Goal: Task Accomplishment & Management: Use online tool/utility

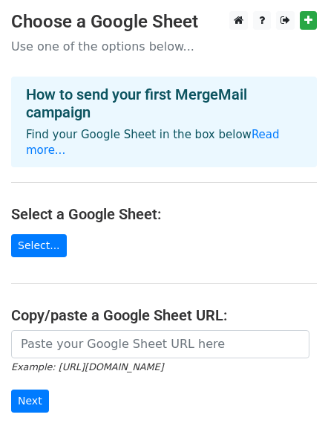
scroll to position [149, 0]
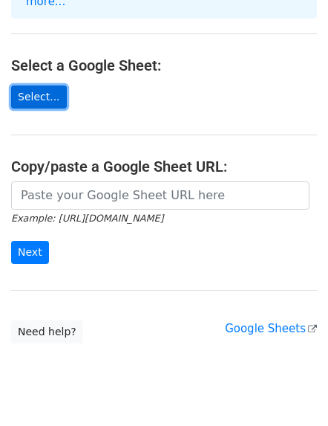
click at [25, 85] on link "Select..." at bounding box center [39, 96] width 56 height 23
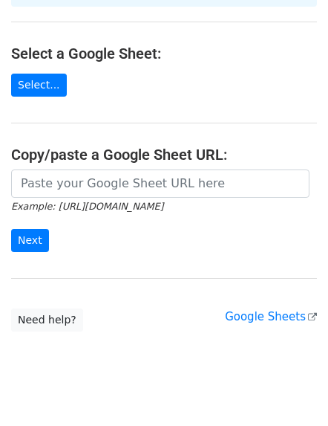
scroll to position [166, 0]
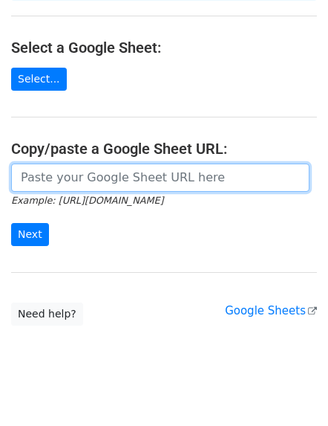
click at [99, 163] on input "url" at bounding box center [160, 177] width 299 height 28
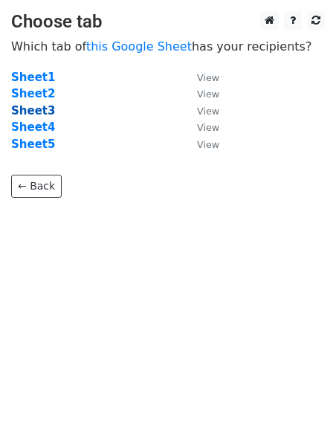
click at [35, 106] on strong "Sheet3" at bounding box center [33, 110] width 44 height 13
click at [203, 112] on small "View" at bounding box center [208, 111] width 22 height 11
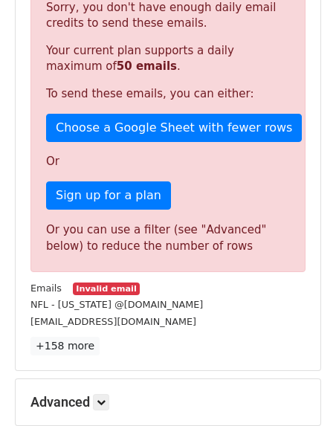
scroll to position [396, 0]
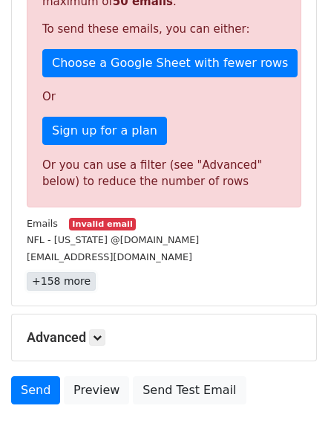
click at [71, 281] on link "+158 more" at bounding box center [61, 281] width 69 height 19
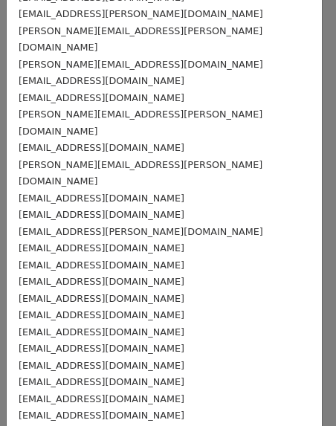
scroll to position [2051, 0]
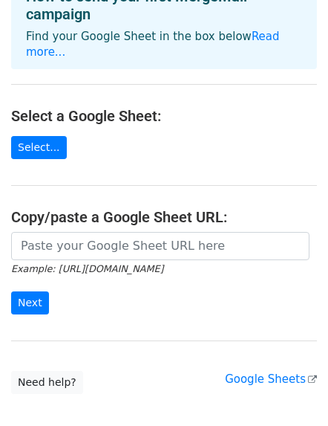
scroll to position [99, 0]
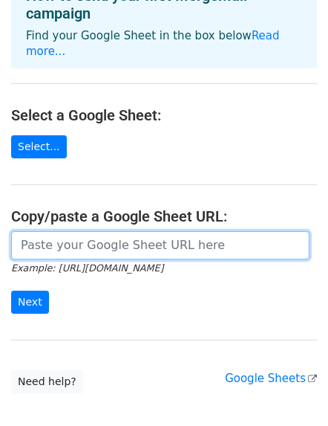
paste input "https://docs.google.com/spreadsheets/d/17_SOHBMCbdSPnitk1CKyxzEp_JnN6a_5mt0onKL…"
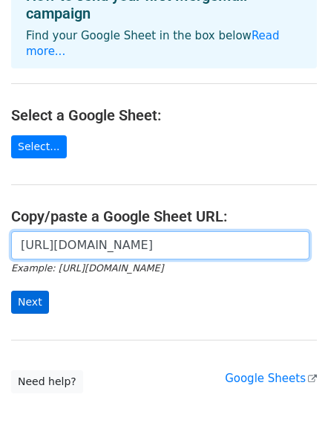
type input "https://docs.google.com/spreadsheets/d/17_SOHBMCbdSPnitk1CKyxzEp_JnN6a_5mt0onKL…"
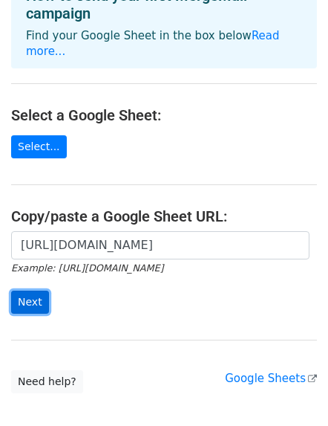
click at [27, 291] on input "Next" at bounding box center [30, 302] width 38 height 23
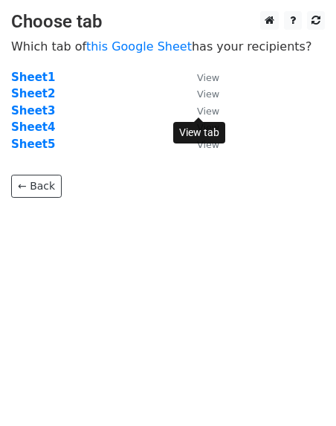
click at [199, 107] on small "View" at bounding box center [208, 111] width 22 height 11
click at [25, 114] on strong "Sheet3" at bounding box center [33, 110] width 44 height 13
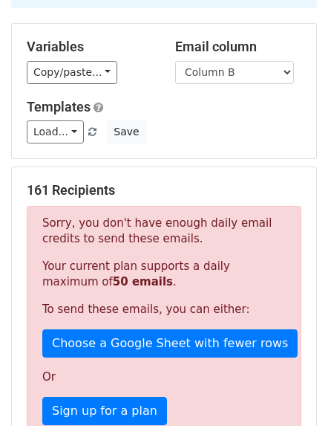
scroll to position [51, 0]
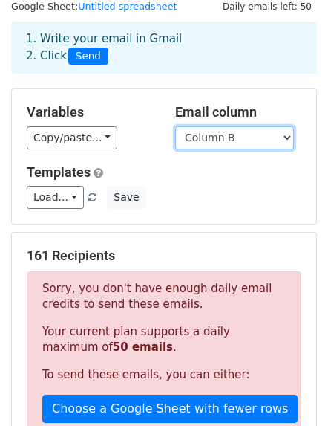
click at [263, 141] on select "Column A Column B Column C Column D Column E" at bounding box center [234, 137] width 119 height 23
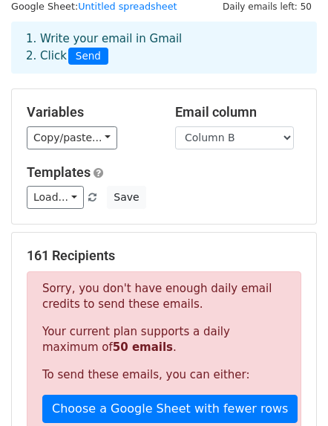
click at [186, 170] on h5 "Templates" at bounding box center [164, 172] width 275 height 16
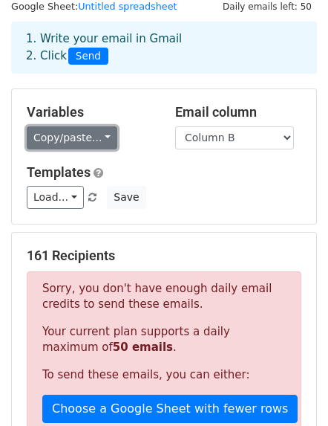
click at [85, 138] on link "Copy/paste..." at bounding box center [72, 137] width 91 height 23
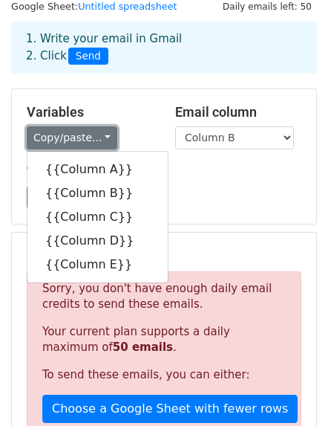
click at [85, 137] on link "Copy/paste..." at bounding box center [72, 137] width 91 height 23
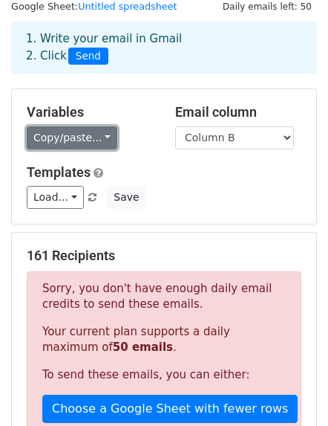
click at [85, 137] on link "Copy/paste..." at bounding box center [72, 137] width 91 height 23
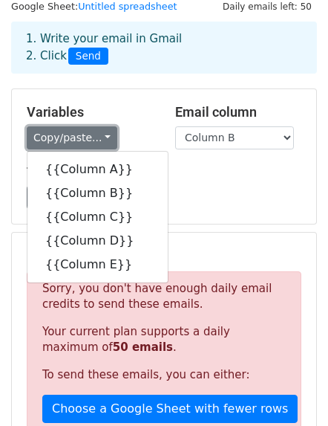
click at [85, 137] on link "Copy/paste..." at bounding box center [72, 137] width 91 height 23
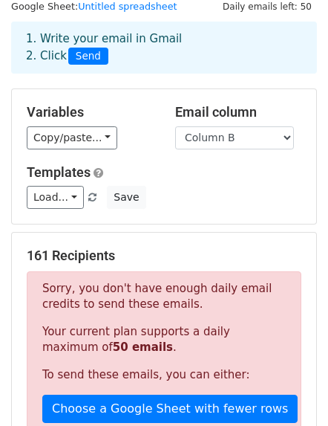
click at [211, 180] on div "Templates Load... No templates saved Save" at bounding box center [164, 186] width 297 height 45
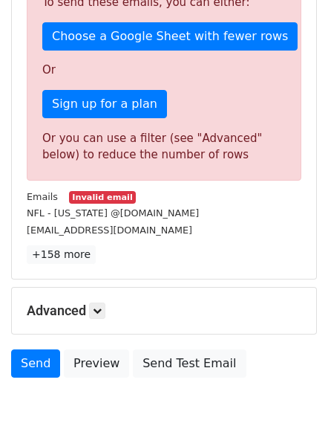
scroll to position [496, 0]
